Goal: Transaction & Acquisition: Book appointment/travel/reservation

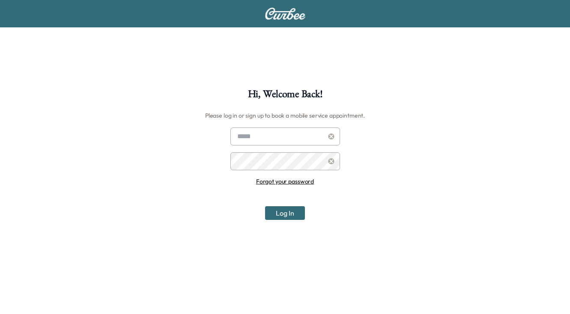
type input "**********"
click at [291, 216] on button "Log In" at bounding box center [285, 213] width 40 height 14
click at [293, 182] on link "Forgot your password" at bounding box center [285, 182] width 58 height 8
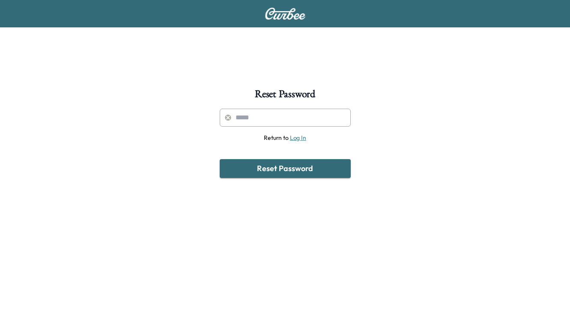
click at [262, 120] on input "text" at bounding box center [285, 118] width 131 height 18
type input "**********"
click at [265, 169] on button "Reset Password" at bounding box center [285, 168] width 131 height 19
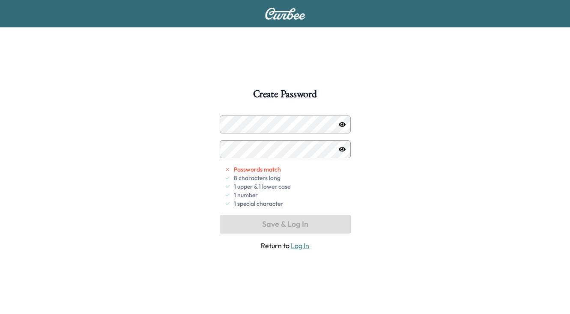
click at [345, 121] on icon "button" at bounding box center [342, 124] width 7 height 7
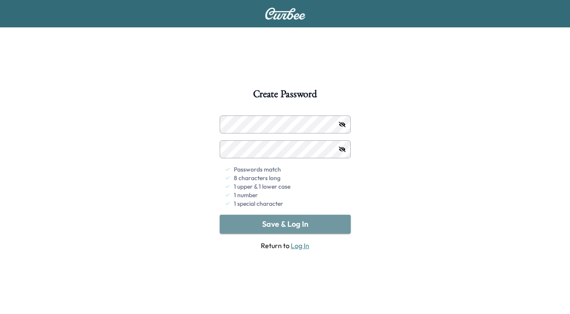
click at [291, 223] on button "Save & Log In" at bounding box center [285, 224] width 131 height 19
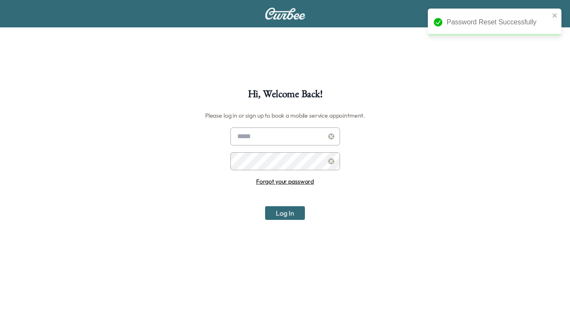
type input "**********"
drag, startPoint x: 287, startPoint y: 214, endPoint x: 280, endPoint y: 214, distance: 6.9
click at [285, 214] on button "Log In" at bounding box center [285, 213] width 40 height 14
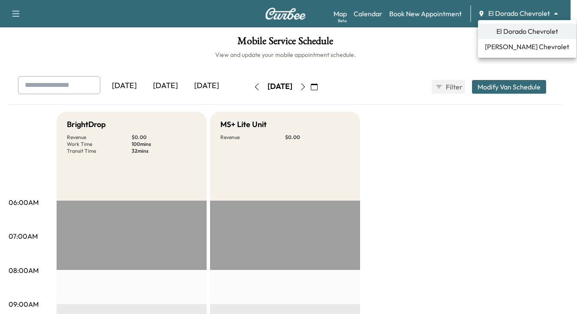
click at [554, 12] on body "Support Log Out Map Beta Calendar Book New Appointment El Dorado Chevrolet ****…" at bounding box center [288, 157] width 577 height 314
click at [515, 48] on span "Sherman Chevrolet" at bounding box center [527, 47] width 84 height 10
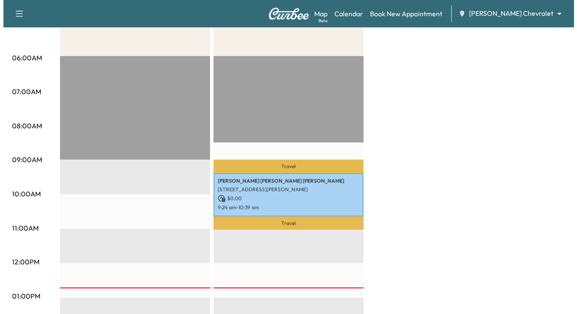
scroll to position [129, 0]
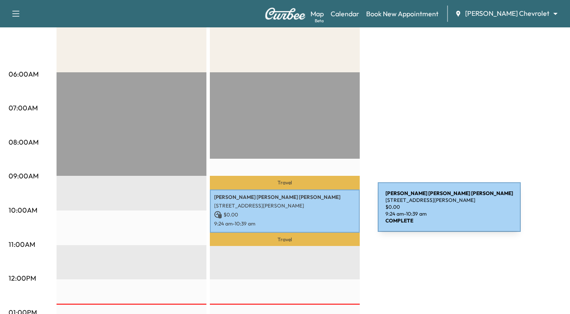
click at [314, 212] on p "$ 0.00" at bounding box center [284, 215] width 141 height 8
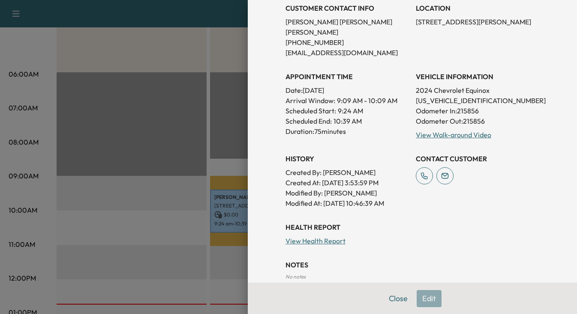
scroll to position [171, 0]
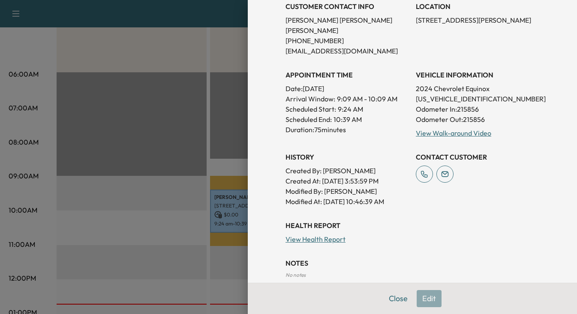
drag, startPoint x: 320, startPoint y: 171, endPoint x: 401, endPoint y: 177, distance: 81.2
click at [401, 177] on div "Created By : Mary Sue McCarty Created At : 08/28/2025 3:53:59 PM Modified By : …" at bounding box center [346, 186] width 123 height 41
drag, startPoint x: 401, startPoint y: 177, endPoint x: 385, endPoint y: 228, distance: 53.4
click at [385, 228] on div "Health Report View Health Report" at bounding box center [412, 233] width 254 height 24
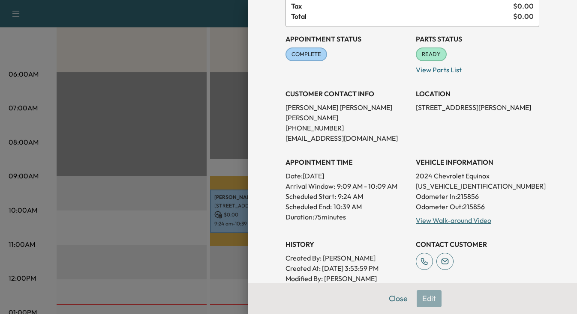
scroll to position [86, 0]
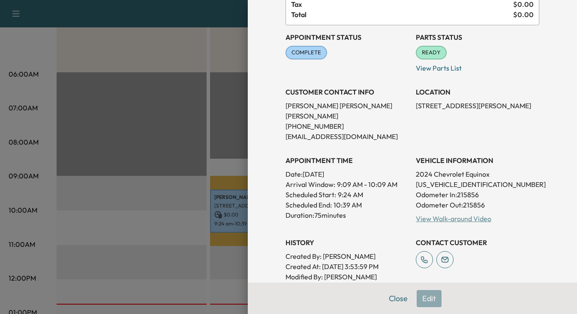
click at [462, 215] on link "View Walk-around Video" at bounding box center [453, 219] width 75 height 9
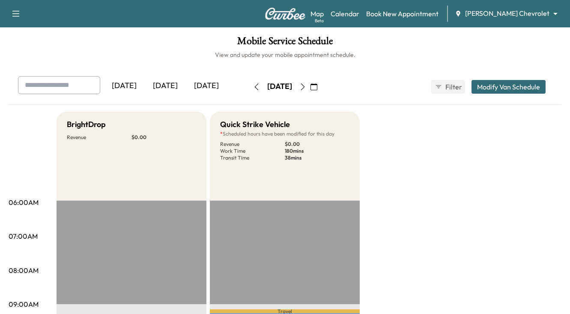
click at [165, 88] on div "Today" at bounding box center [165, 86] width 41 height 20
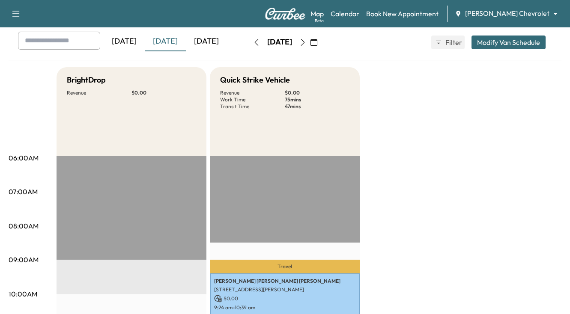
scroll to position [43, 0]
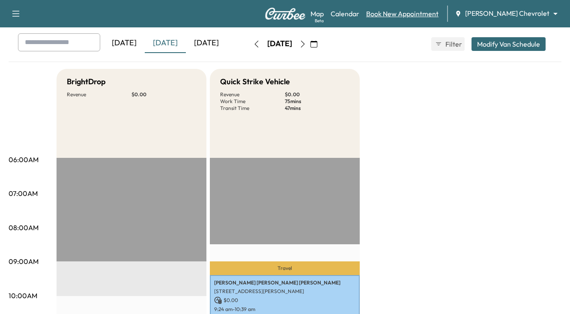
click at [422, 17] on link "Book New Appointment" at bounding box center [402, 14] width 72 height 10
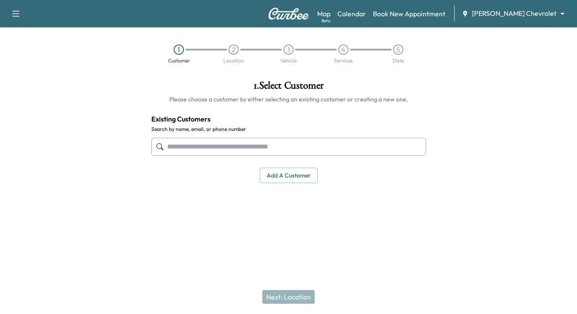
click at [311, 147] on input "text" at bounding box center [288, 147] width 275 height 18
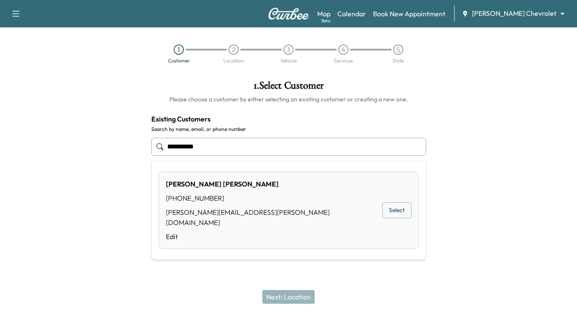
click at [404, 205] on button "Select" at bounding box center [396, 211] width 29 height 16
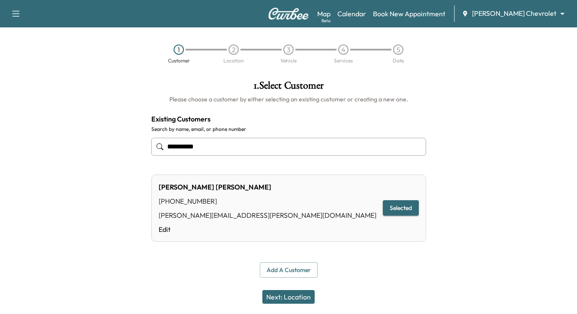
type input "**********"
click at [294, 299] on button "Next: Location" at bounding box center [288, 297] width 52 height 14
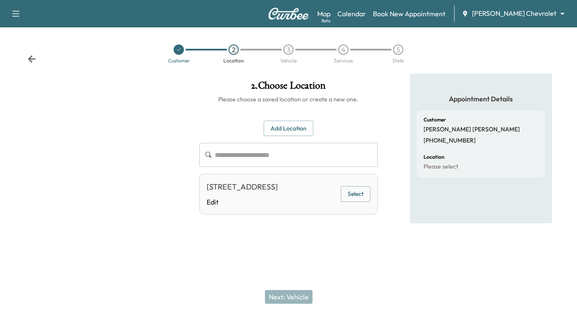
click at [355, 202] on button "Select" at bounding box center [356, 194] width 30 height 16
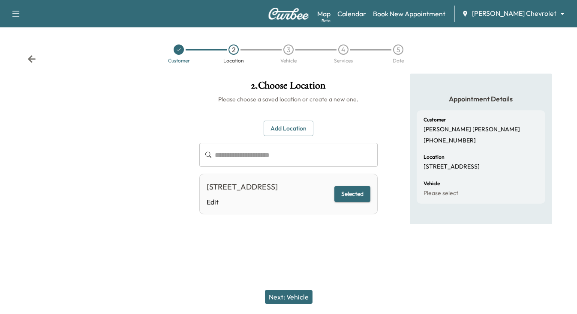
click at [287, 128] on button "Add Location" at bounding box center [288, 129] width 50 height 16
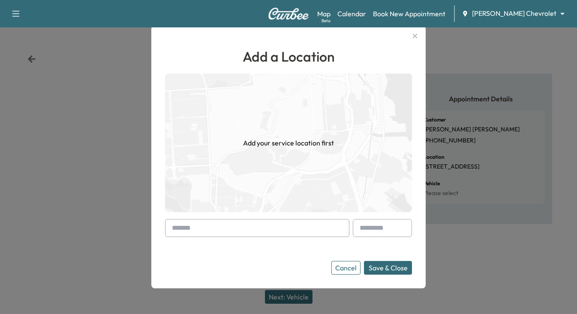
click at [253, 224] on input "text" at bounding box center [257, 228] width 184 height 18
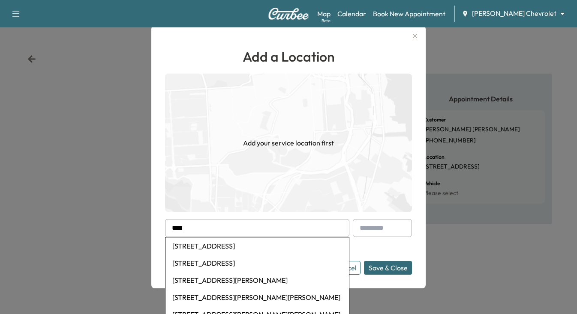
click at [254, 300] on li "2300 Wilmeth Road, McKinney, TX, USA" at bounding box center [256, 297] width 183 height 17
type input "**********"
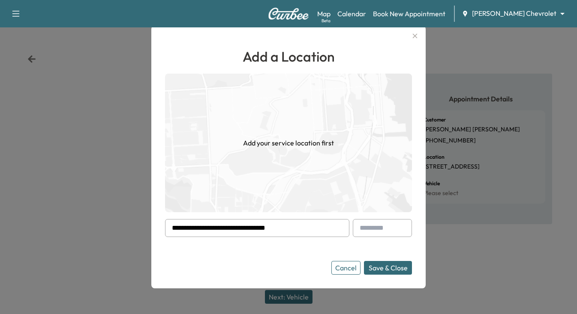
click at [379, 269] on button "Save & Close" at bounding box center [388, 268] width 48 height 14
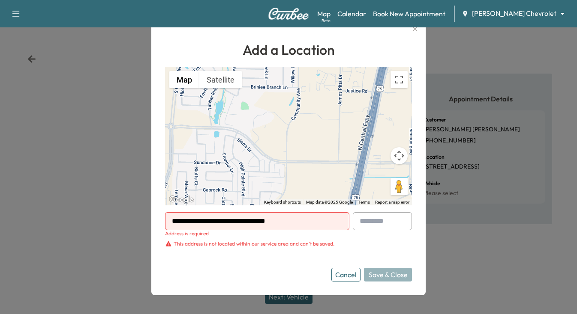
drag, startPoint x: 320, startPoint y: 220, endPoint x: 146, endPoint y: 203, distance: 174.7
click at [146, 203] on div "**********" at bounding box center [288, 157] width 577 height 314
click at [341, 273] on button "Cancel" at bounding box center [345, 275] width 29 height 14
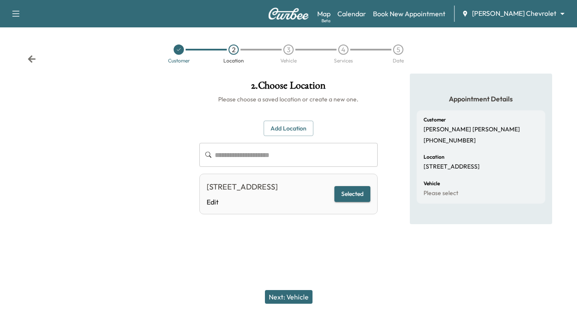
click at [353, 199] on button "Selected" at bounding box center [352, 194] width 36 height 16
click at [280, 298] on button "Next: Vehicle" at bounding box center [289, 297] width 48 height 14
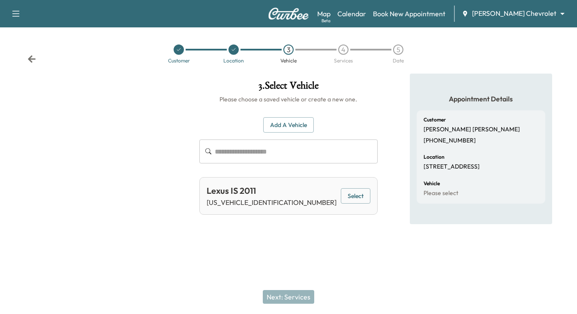
click at [365, 197] on button "Select" at bounding box center [356, 196] width 30 height 16
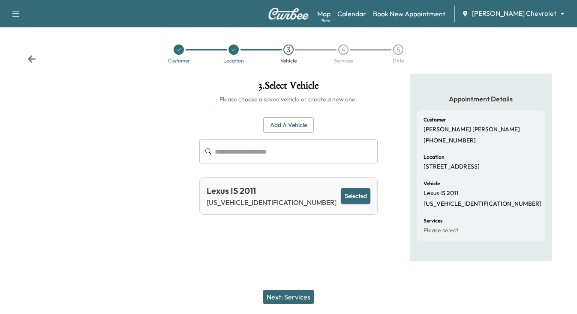
click at [279, 124] on button "Add a Vehicle" at bounding box center [288, 125] width 51 height 16
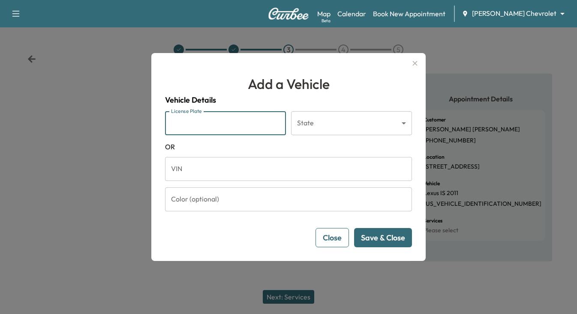
click at [251, 131] on input "License Plate" at bounding box center [225, 123] width 121 height 24
type input "*******"
click at [406, 125] on body "Support Log Out Map Beta Calendar Book New Appointment Sherman Chevrolet ******…" at bounding box center [288, 157] width 577 height 314
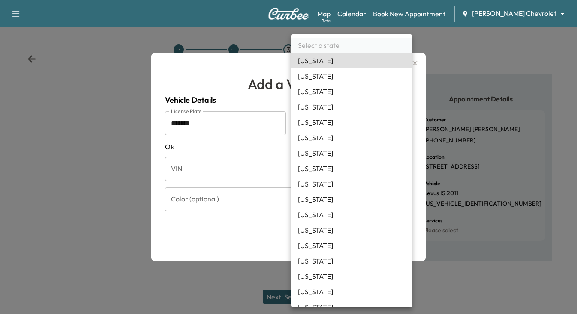
click at [312, 136] on li "California" at bounding box center [351, 137] width 121 height 15
type input "**"
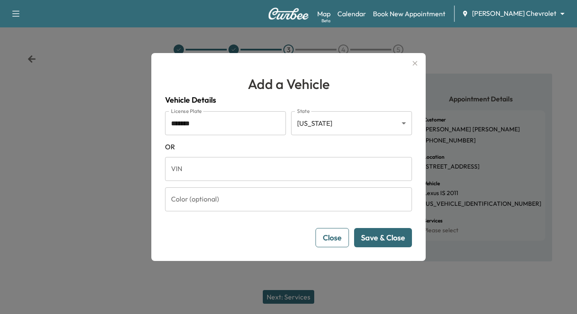
click at [401, 235] on button "Save & Close" at bounding box center [383, 237] width 58 height 19
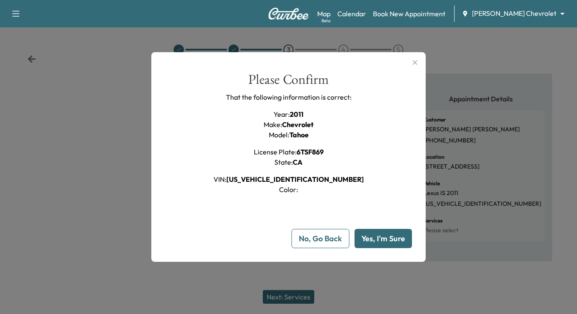
click at [386, 242] on button "Yes, I'm Sure" at bounding box center [382, 238] width 57 height 19
type input "**"
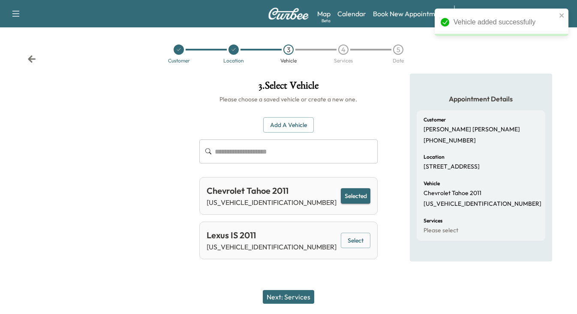
click at [360, 198] on button "Selected" at bounding box center [356, 196] width 30 height 16
click at [297, 298] on button "Next: Services" at bounding box center [288, 297] width 51 height 14
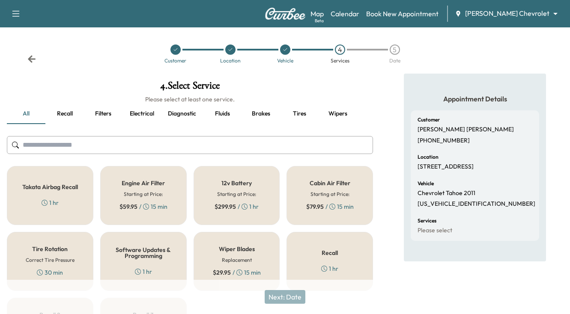
click at [67, 113] on button "Recall" at bounding box center [64, 114] width 39 height 21
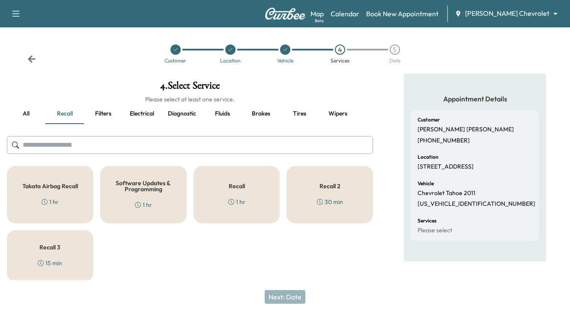
click at [153, 195] on div "Software Updates & Programming 1 hr" at bounding box center [143, 194] width 87 height 57
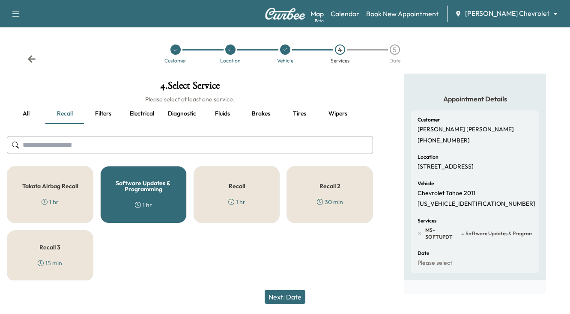
click at [272, 193] on div "Recall 1 hr" at bounding box center [237, 194] width 87 height 57
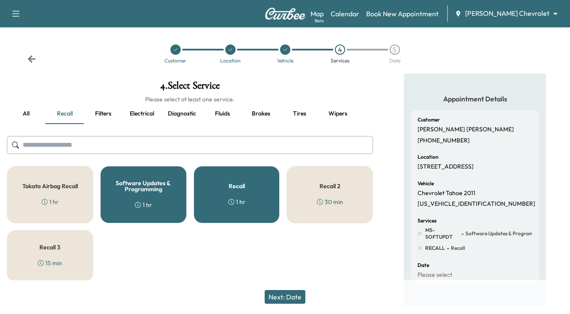
click at [272, 193] on div "Recall 1 hr" at bounding box center [237, 194] width 87 height 57
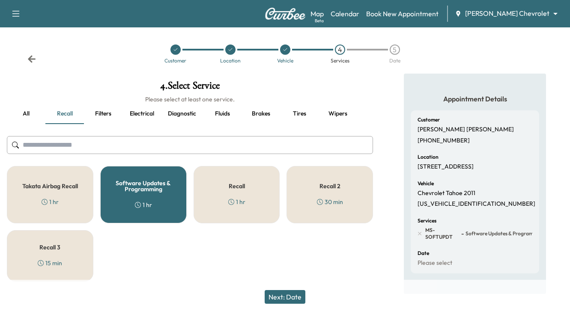
click at [246, 184] on div "Recall 1 hr" at bounding box center [237, 194] width 87 height 57
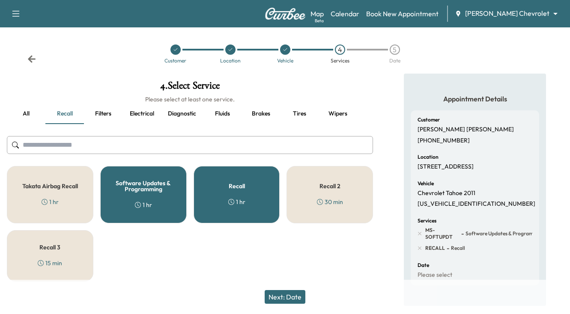
click at [141, 197] on div "Software Updates & Programming 1 hr" at bounding box center [143, 194] width 87 height 57
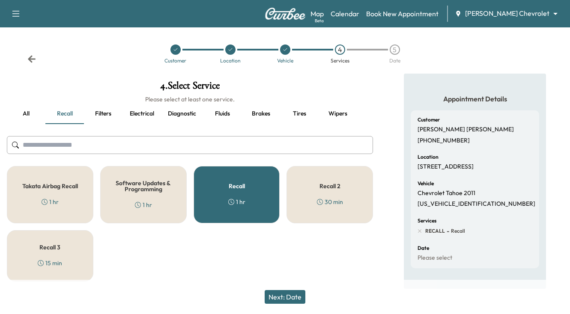
click at [287, 295] on button "Next: Date" at bounding box center [285, 297] width 41 height 14
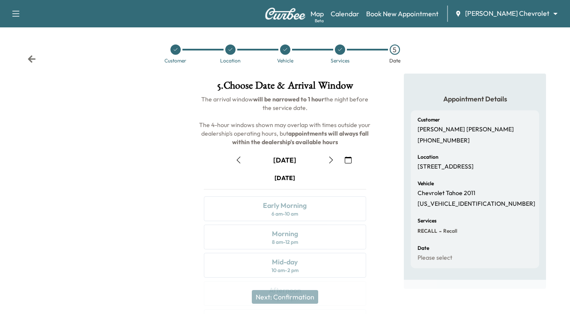
click at [332, 158] on icon "button" at bounding box center [331, 160] width 7 height 7
click at [339, 53] on div at bounding box center [340, 50] width 10 height 10
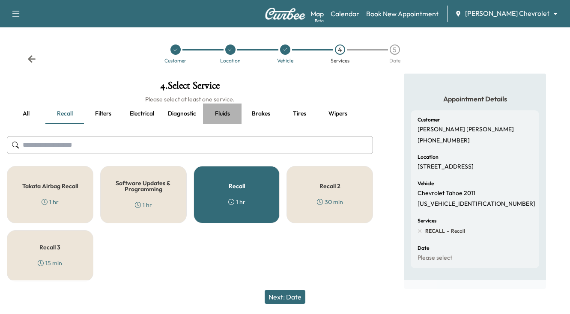
click at [227, 118] on button "Fluids" at bounding box center [222, 114] width 39 height 21
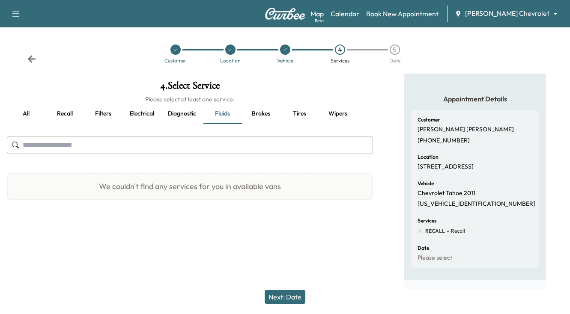
click at [28, 113] on button "all" at bounding box center [26, 114] width 39 height 21
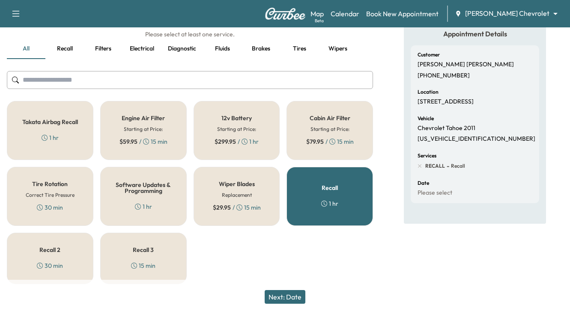
scroll to position [69, 0]
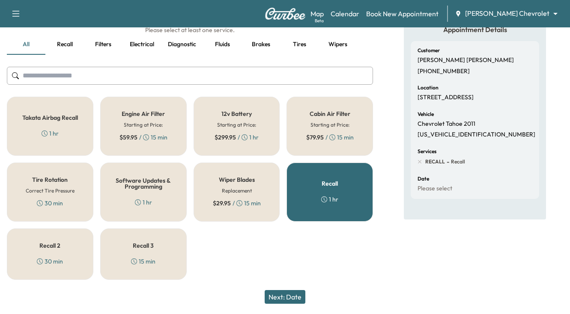
click at [146, 117] on div "Engine Air Filter Starting at Price: $ 59.95 / 15 min" at bounding box center [143, 126] width 87 height 59
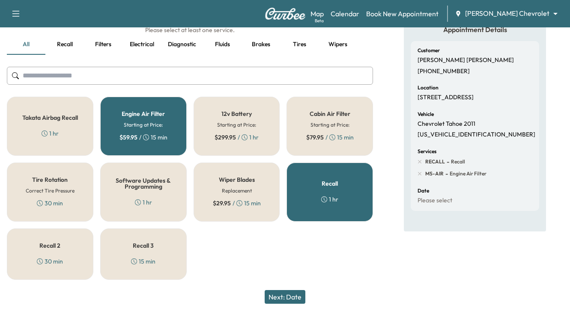
click at [288, 295] on button "Next: Date" at bounding box center [285, 297] width 41 height 14
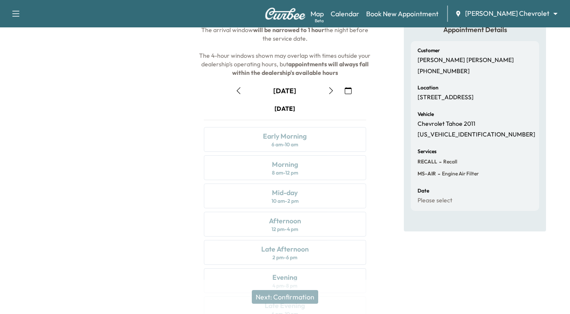
click at [331, 91] on icon "button" at bounding box center [331, 90] width 7 height 7
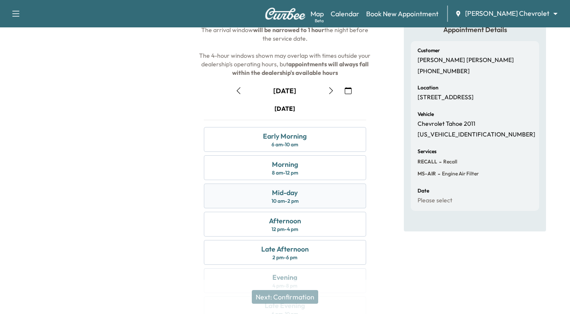
click at [311, 200] on div "Mid-day 10 am - 2 pm" at bounding box center [285, 196] width 163 height 25
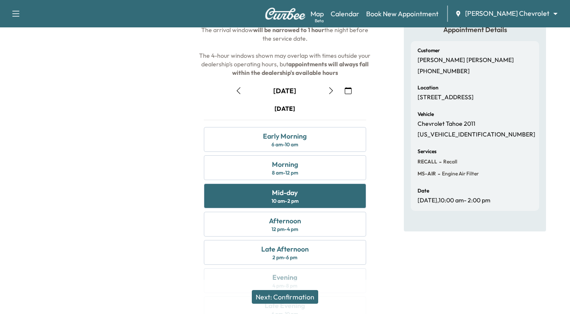
click at [298, 296] on button "Next: Confirmation" at bounding box center [285, 297] width 66 height 14
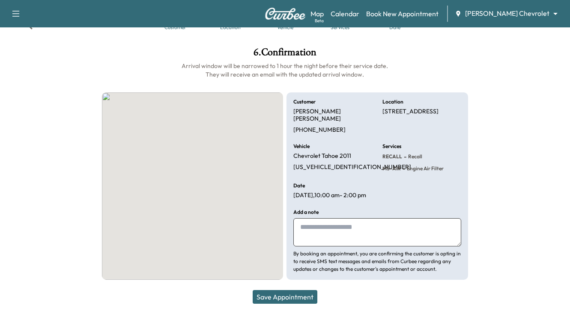
scroll to position [33, 0]
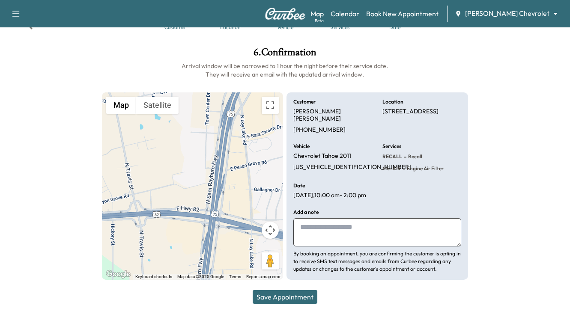
click at [278, 300] on button "Save Appointment" at bounding box center [285, 297] width 65 height 14
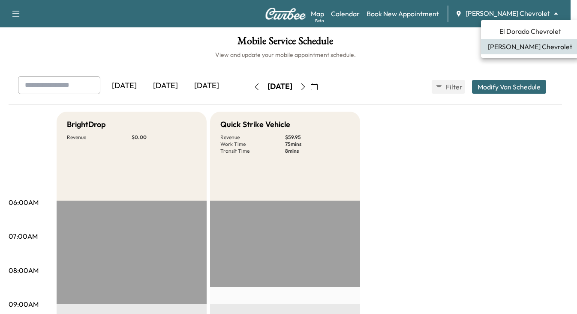
click at [557, 14] on body "Support Log Out Map Beta Calendar Book New Appointment Sherman Chevrolet ******…" at bounding box center [288, 157] width 577 height 314
click at [517, 150] on div at bounding box center [288, 157] width 577 height 314
